Goal: Task Accomplishment & Management: Manage account settings

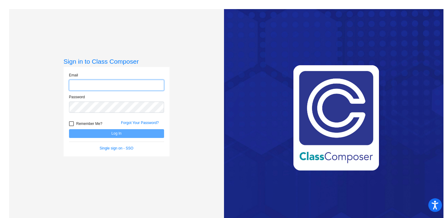
type input "[EMAIL_ADDRESS][DOMAIN_NAME]"
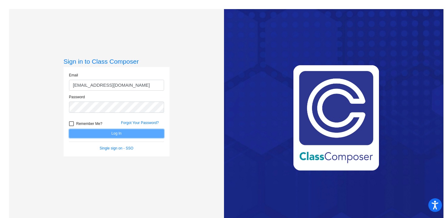
click at [107, 136] on button "Log In" at bounding box center [116, 133] width 95 height 9
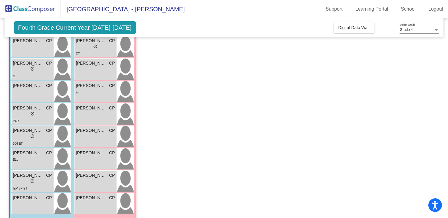
scroll to position [247, 0]
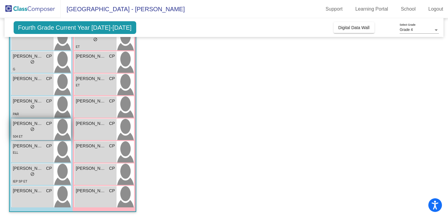
click at [42, 125] on span "[PERSON_NAME]" at bounding box center [28, 123] width 30 height 6
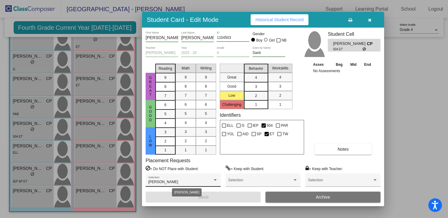
click at [213, 178] on div at bounding box center [215, 180] width 5 height 4
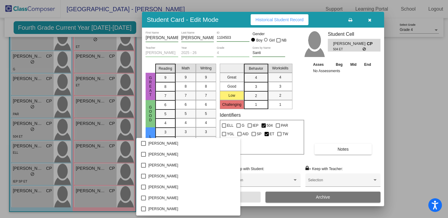
scroll to position [365, 0]
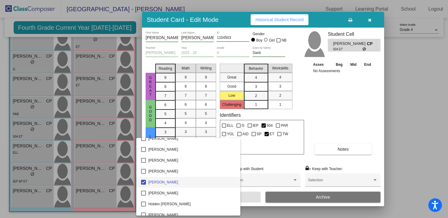
click at [348, 86] on div at bounding box center [224, 109] width 448 height 218
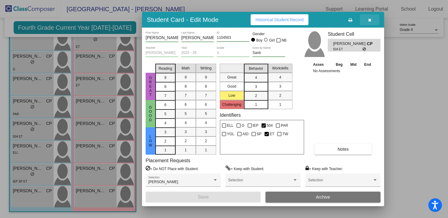
click at [370, 21] on icon "button" at bounding box center [369, 20] width 3 height 4
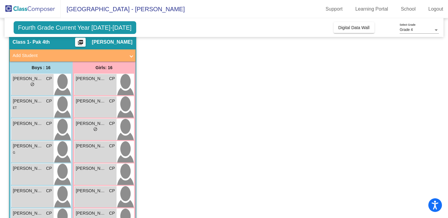
scroll to position [0, 0]
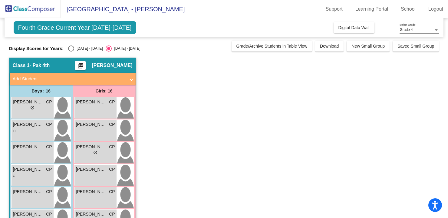
click at [70, 48] on div "Select an option" at bounding box center [71, 48] width 6 height 6
click at [71, 51] on input "[DATE] - [DATE]" at bounding box center [71, 51] width 0 height 0
radio input "true"
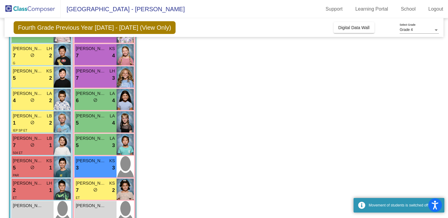
scroll to position [247, 0]
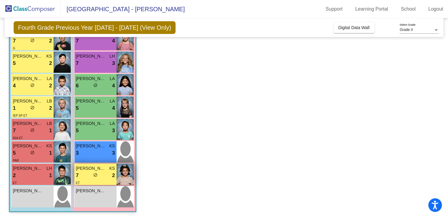
click at [105, 173] on div "7 lock do_not_disturb_alt 2" at bounding box center [95, 175] width 39 height 8
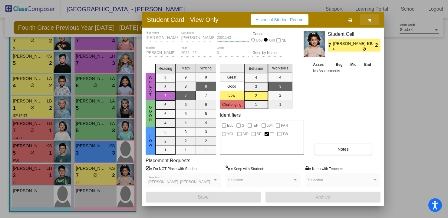
click at [371, 19] on icon "button" at bounding box center [369, 20] width 3 height 4
